Goal: Task Accomplishment & Management: Complete application form

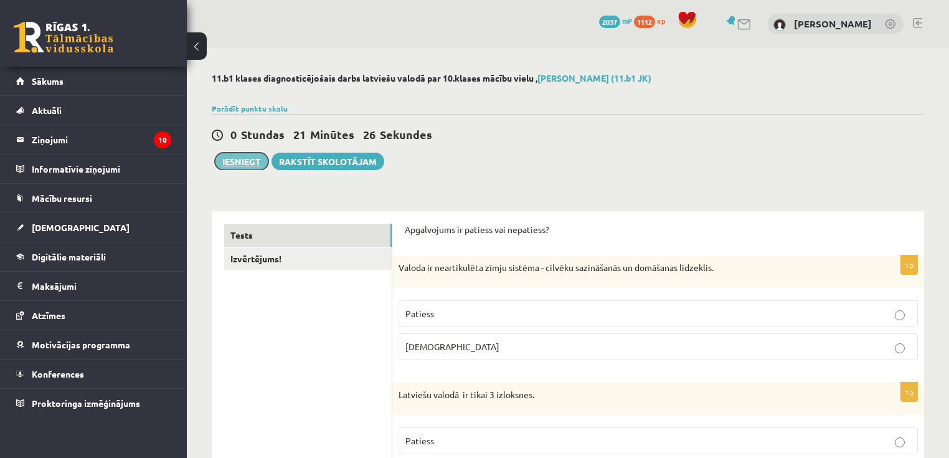
click at [242, 165] on button "Iesniegt" at bounding box center [242, 161] width 54 height 17
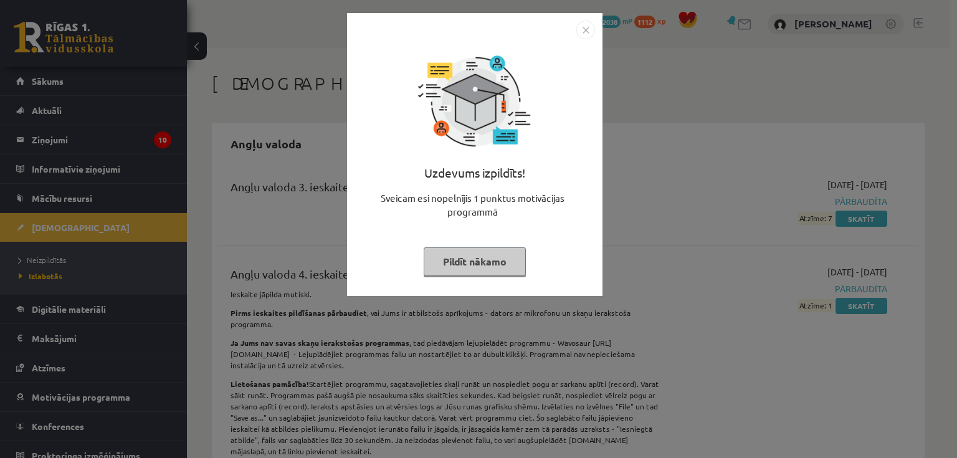
click at [590, 25] on img "Close" at bounding box center [585, 30] width 19 height 19
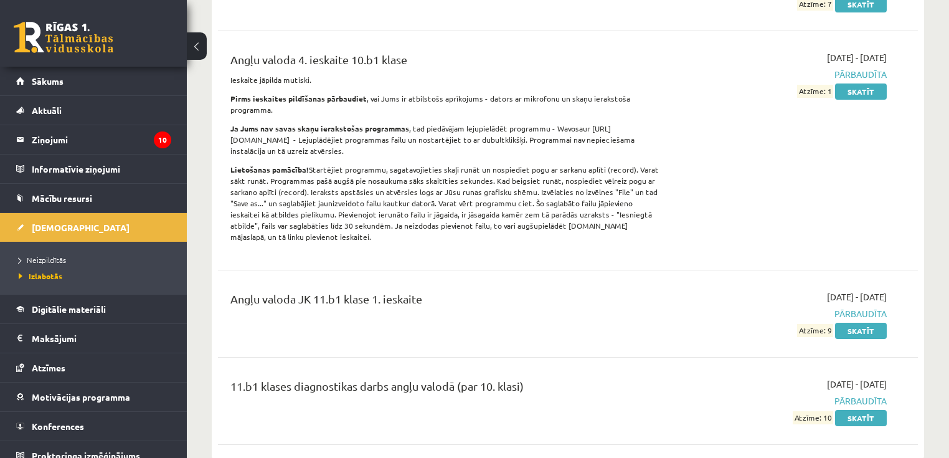
scroll to position [199, 0]
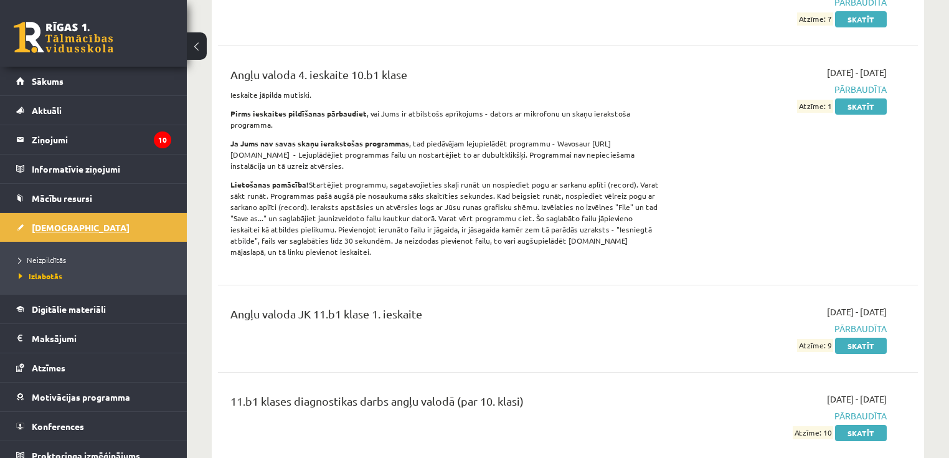
click at [67, 230] on span "[DEMOGRAPHIC_DATA]" at bounding box center [81, 227] width 98 height 11
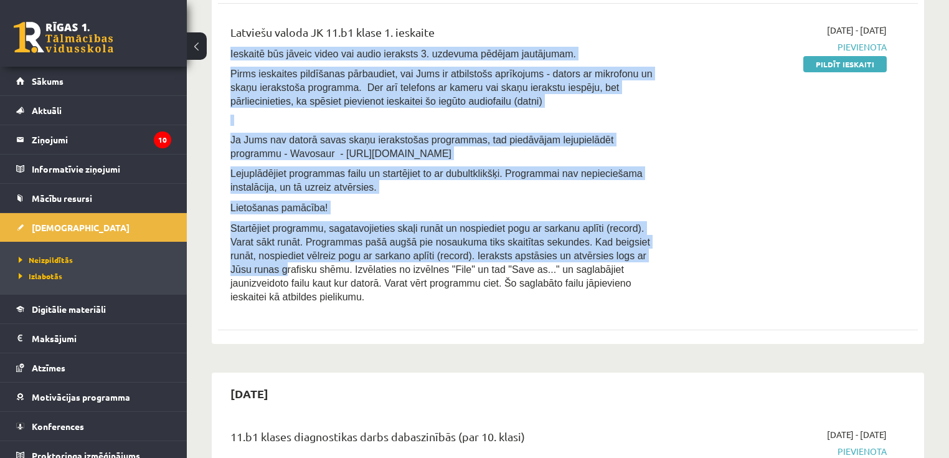
scroll to position [498, 0]
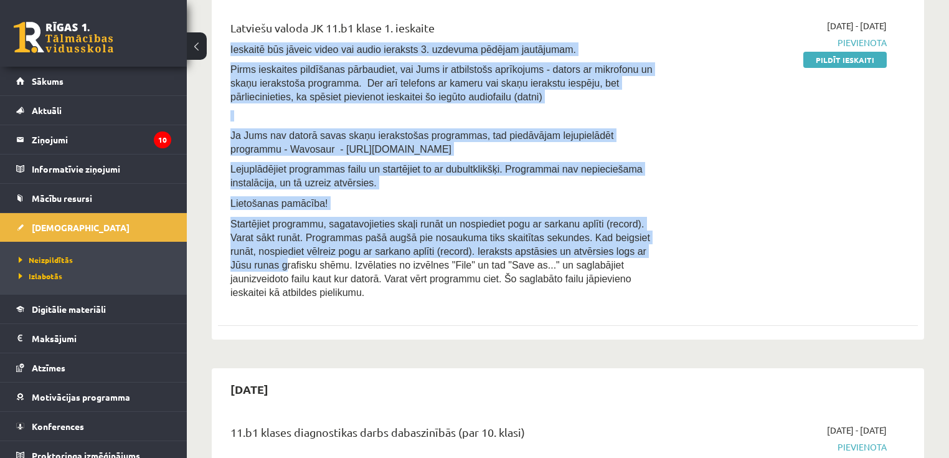
drag, startPoint x: 227, startPoint y: 199, endPoint x: 573, endPoint y: 272, distance: 353.8
click at [578, 277] on div "Latviešu valoda JK 11.b1 klase 1. ieskaite Ieskaitē būs jāveic video vai audio …" at bounding box center [446, 162] width 450 height 287
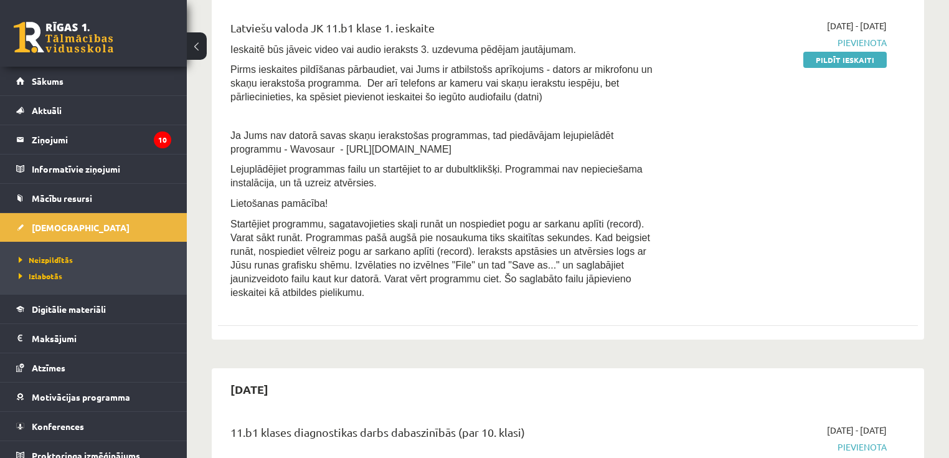
click at [728, 212] on div "2025-10-01 - 2025-10-15 Pievienota Pildīt ieskaiti" at bounding box center [784, 162] width 225 height 287
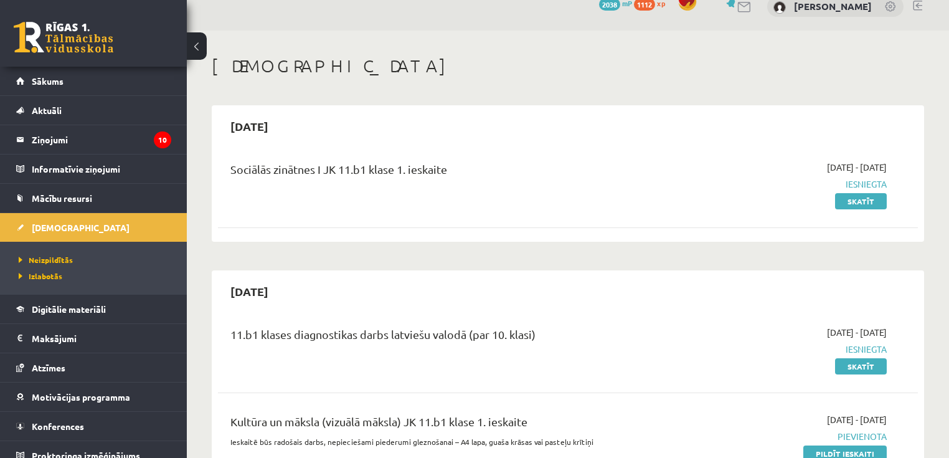
scroll to position [0, 0]
